Goal: Information Seeking & Learning: Learn about a topic

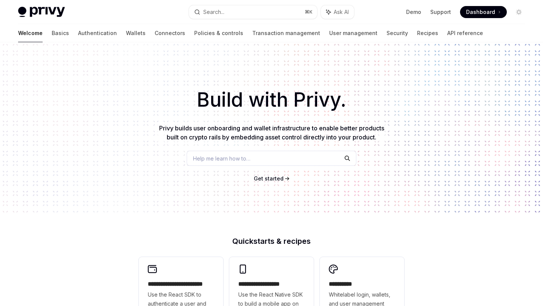
scroll to position [5, 0]
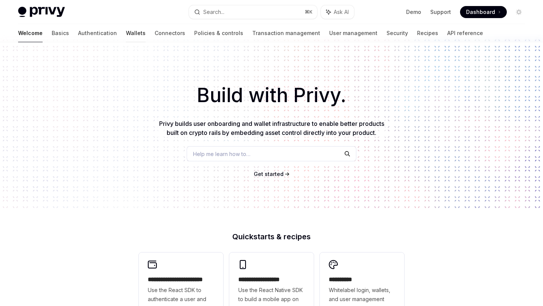
click at [126, 36] on link "Wallets" at bounding box center [136, 33] width 20 height 18
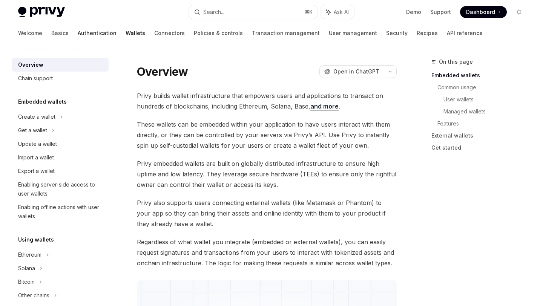
click at [78, 37] on link "Authentication" at bounding box center [97, 33] width 39 height 18
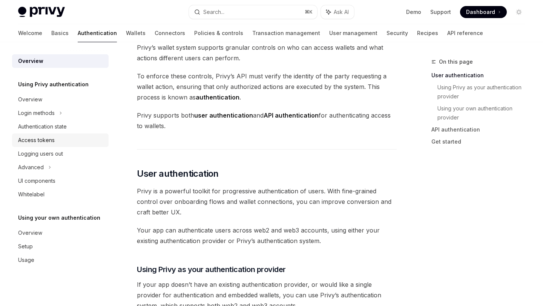
scroll to position [41, 0]
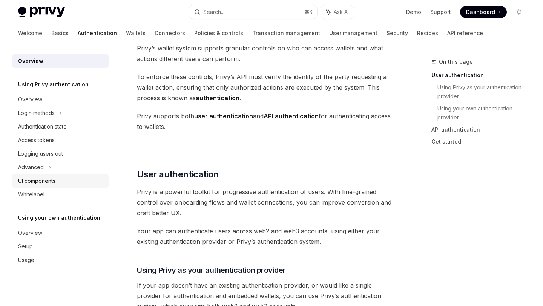
click at [38, 178] on div "UI components" at bounding box center [36, 181] width 37 height 9
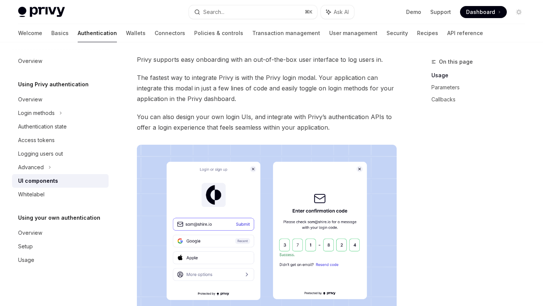
scroll to position [246, 0]
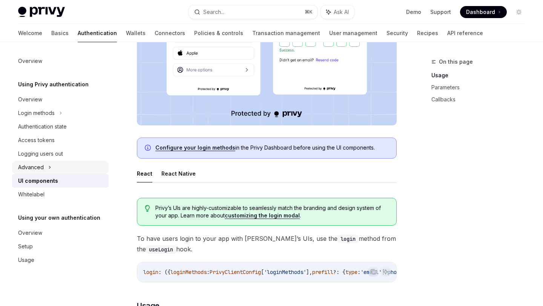
click at [46, 170] on div "Advanced" at bounding box center [60, 168] width 97 height 14
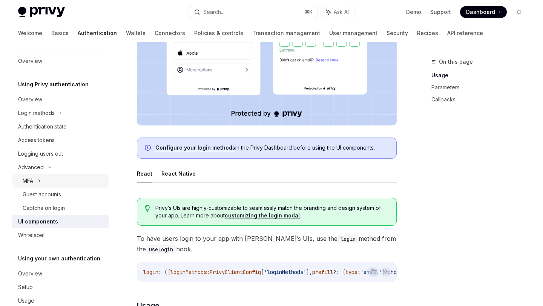
click at [41, 182] on icon at bounding box center [39, 181] width 3 height 9
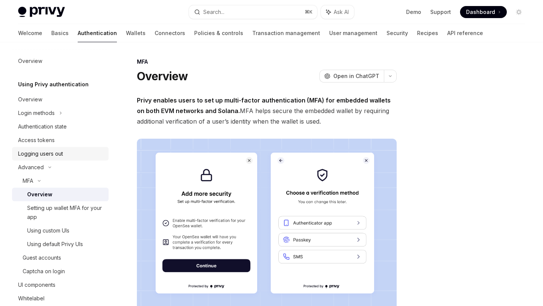
click at [45, 147] on link "Logging users out" at bounding box center [60, 154] width 97 height 14
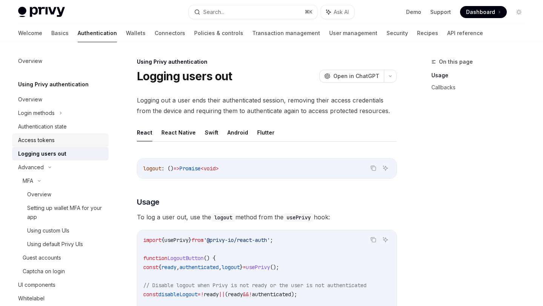
click at [50, 139] on div "Access tokens" at bounding box center [36, 140] width 37 height 9
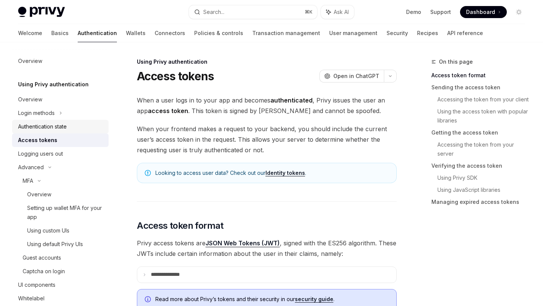
click at [51, 129] on div "Authentication state" at bounding box center [42, 126] width 49 height 9
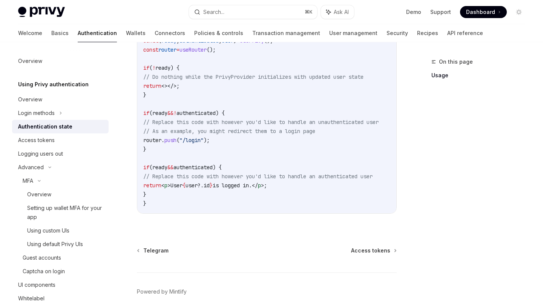
scroll to position [336, 0]
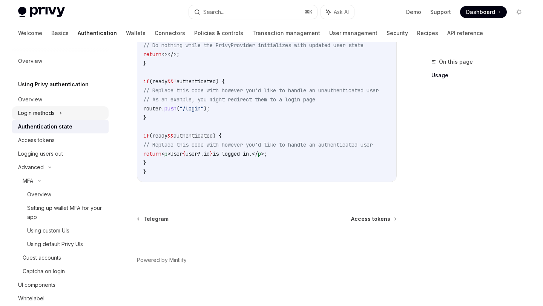
click at [60, 115] on icon at bounding box center [60, 113] width 3 height 9
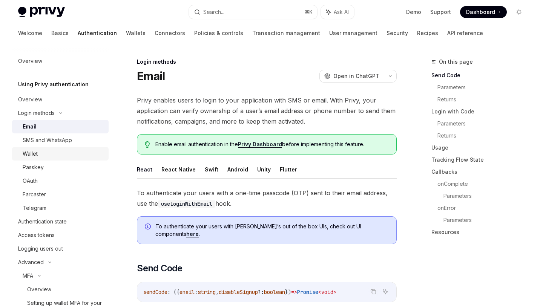
click at [52, 153] on div "Wallet" at bounding box center [63, 153] width 81 height 9
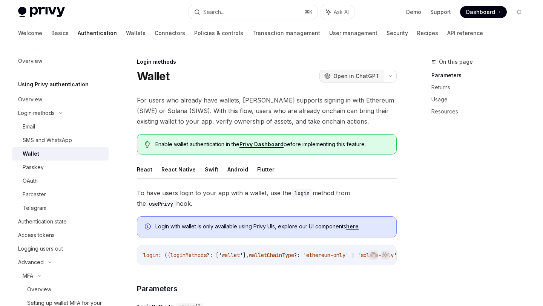
click at [360, 75] on span "Open in ChatGPT" at bounding box center [357, 76] width 46 height 8
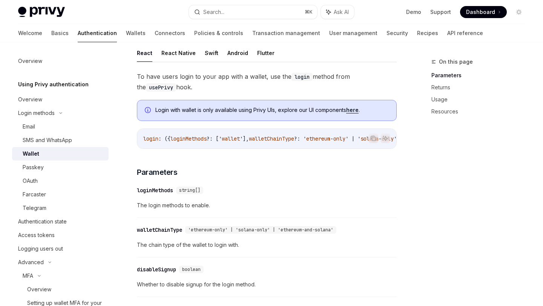
scroll to position [81, 0]
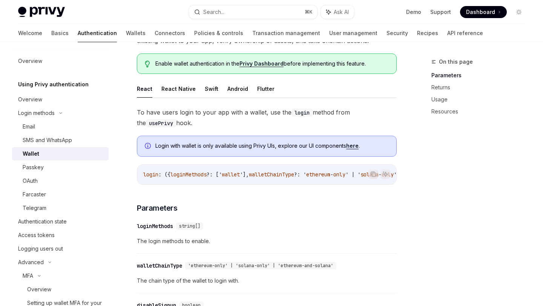
click at [354, 145] on link "here" at bounding box center [352, 146] width 12 height 7
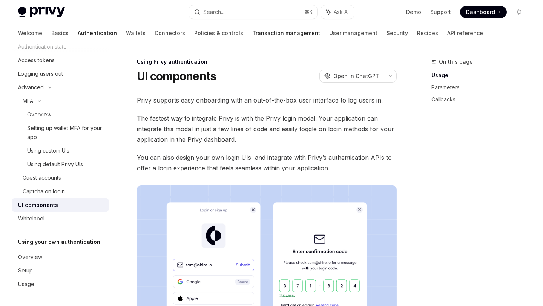
click at [252, 38] on link "Transaction management" at bounding box center [286, 33] width 68 height 18
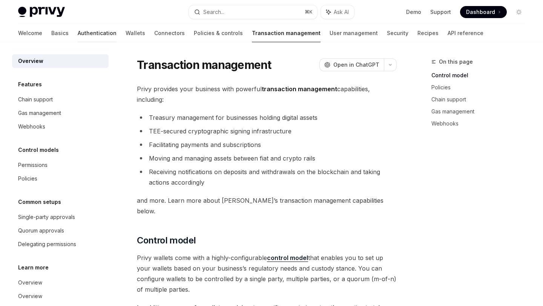
click at [78, 34] on link "Authentication" at bounding box center [97, 33] width 39 height 18
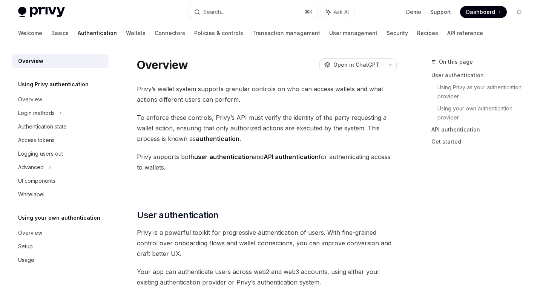
type textarea "*"
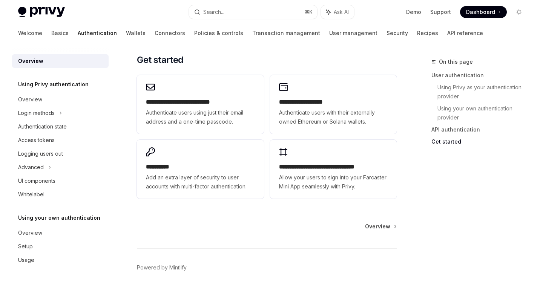
scroll to position [641, 0]
